Goal: Information Seeking & Learning: Learn about a topic

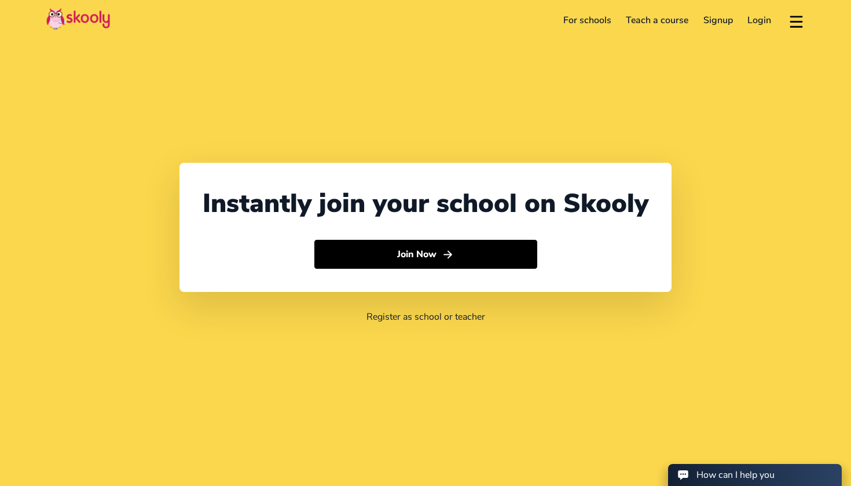
select select "1"
select select "[GEOGRAPHIC_DATA]"
select select "America/New_York"
click at [608, 18] on link "For schools" at bounding box center [587, 20] width 63 height 19
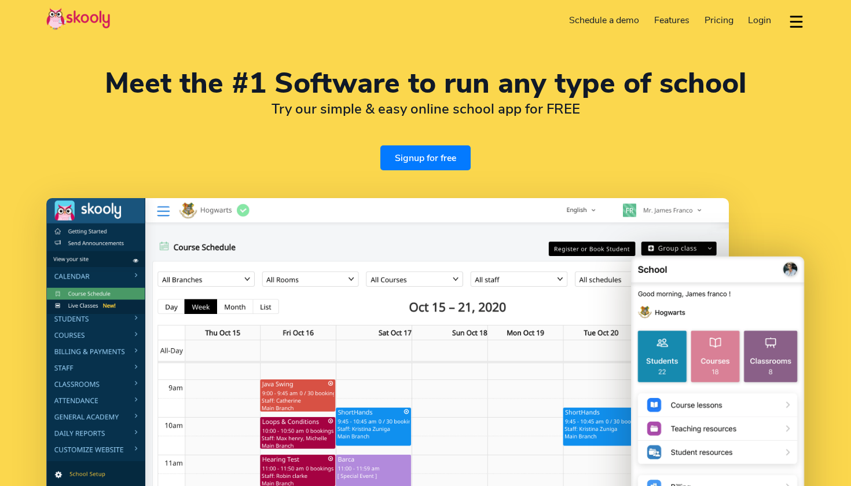
select select "en"
select select "1"
select select "[GEOGRAPHIC_DATA]"
select select "America/New_York"
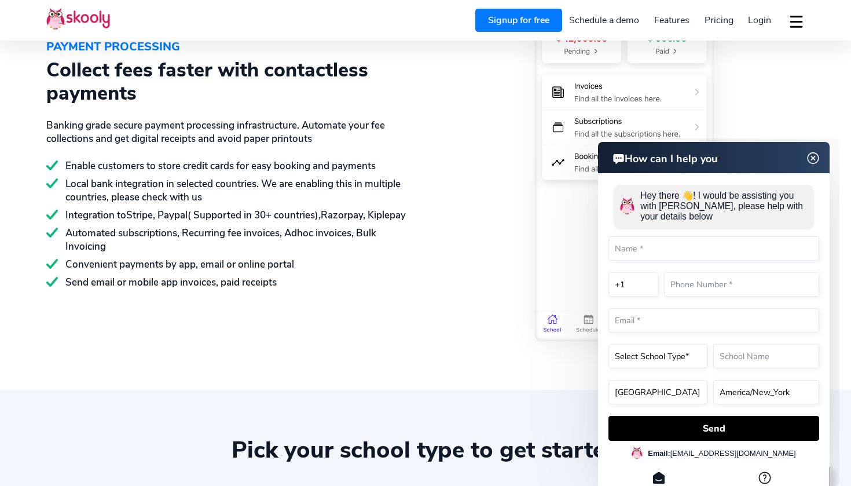
scroll to position [1712, 0]
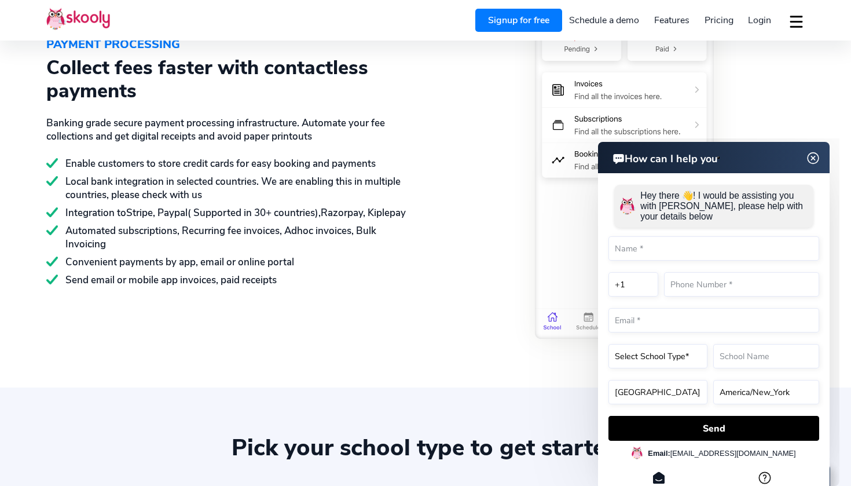
click at [725, 14] on span "Pricing" at bounding box center [718, 20] width 29 height 13
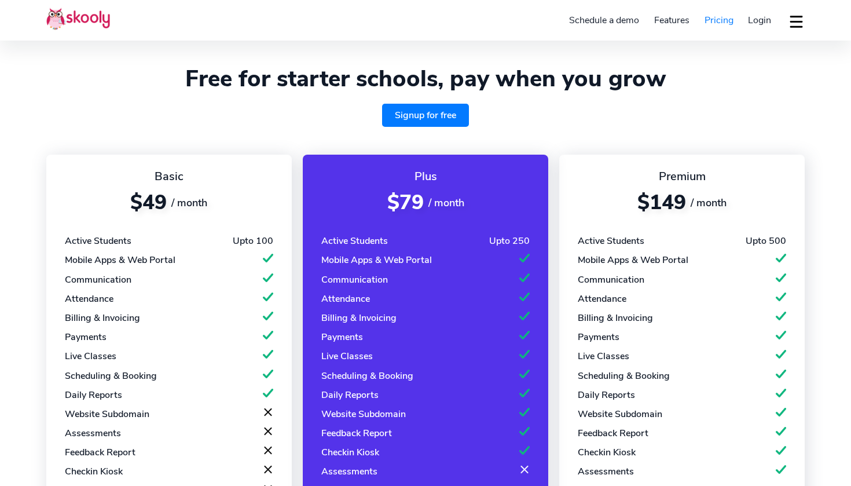
select select "en"
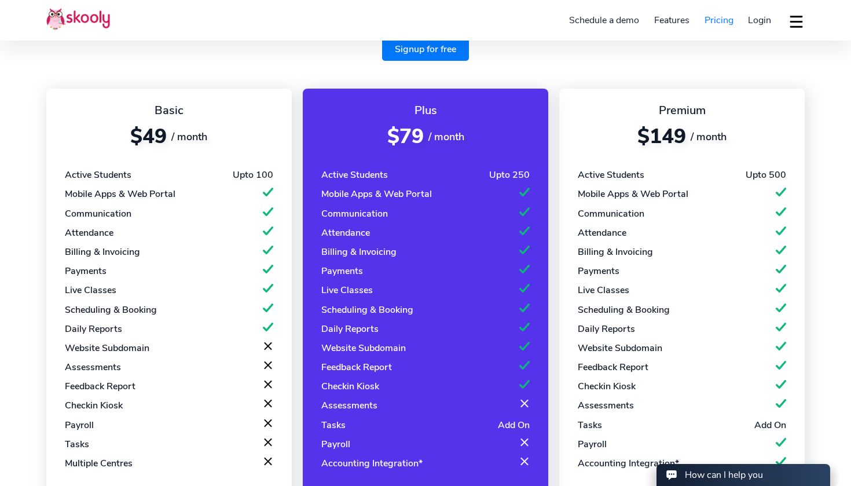
select select "1"
select select "[GEOGRAPHIC_DATA]"
select select "America/New_York"
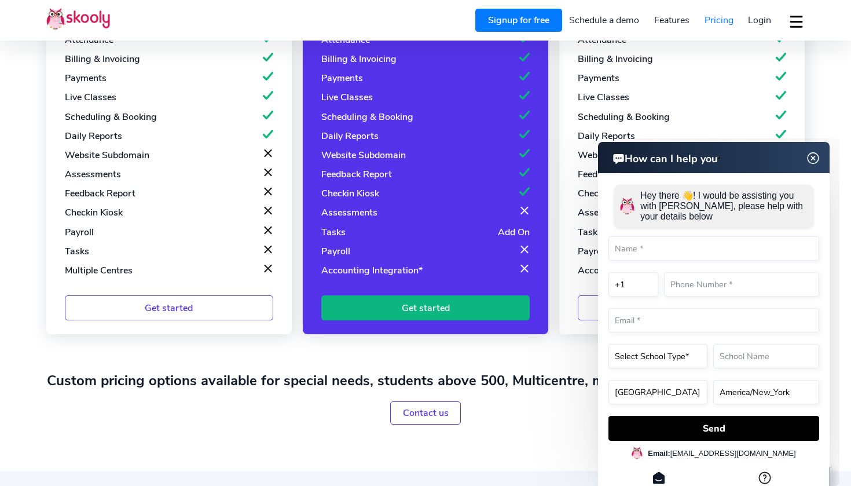
scroll to position [262, 0]
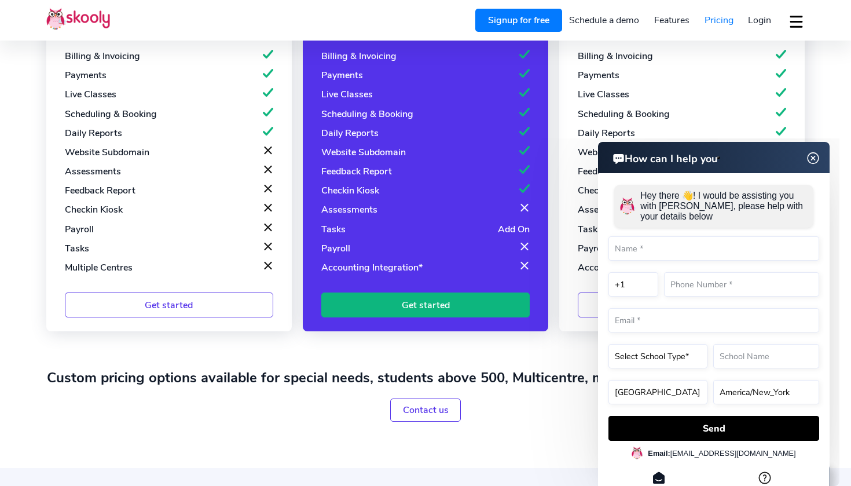
click at [812, 158] on img at bounding box center [813, 158] width 22 height 14
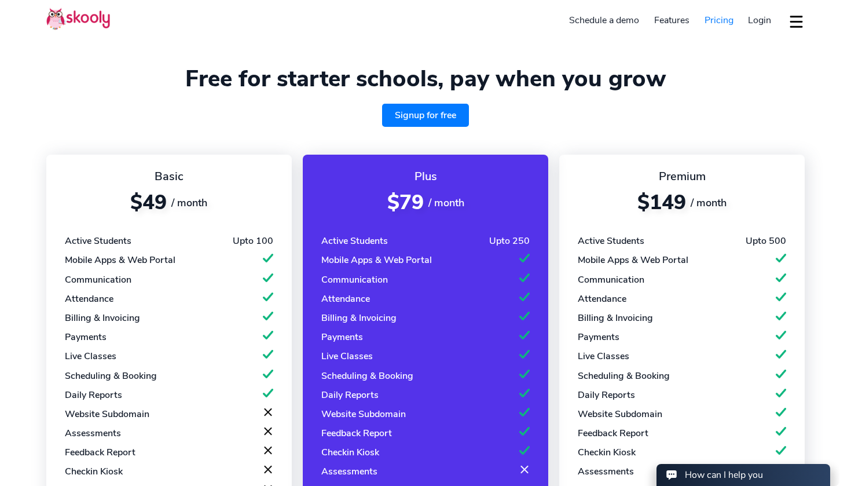
scroll to position [0, 0]
click at [791, 31] on button "dropdown menu" at bounding box center [796, 21] width 17 height 27
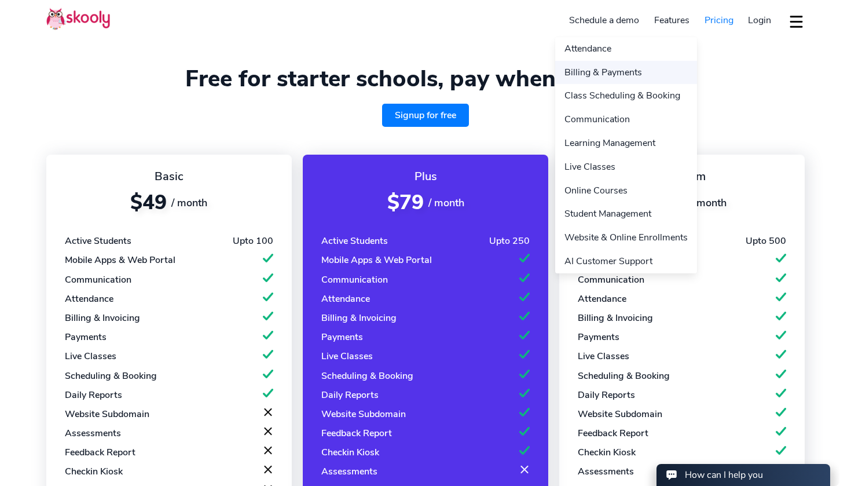
click at [638, 76] on link "Billing & Payments" at bounding box center [626, 73] width 142 height 24
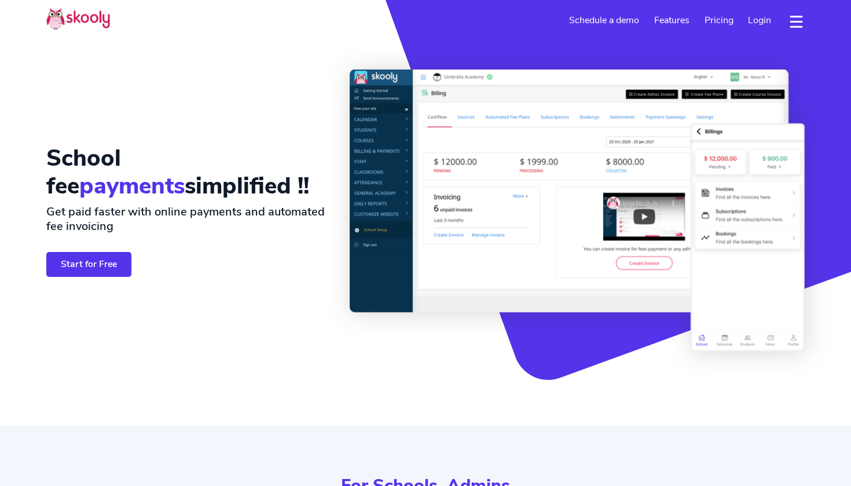
select select "en"
select select "1"
select select "[GEOGRAPHIC_DATA]"
select select "America/New_York"
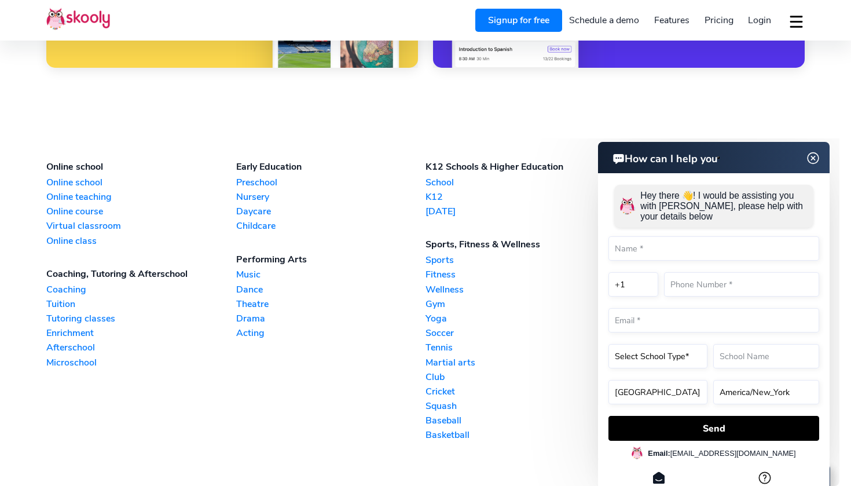
scroll to position [3076, 0]
